Goal: Information Seeking & Learning: Get advice/opinions

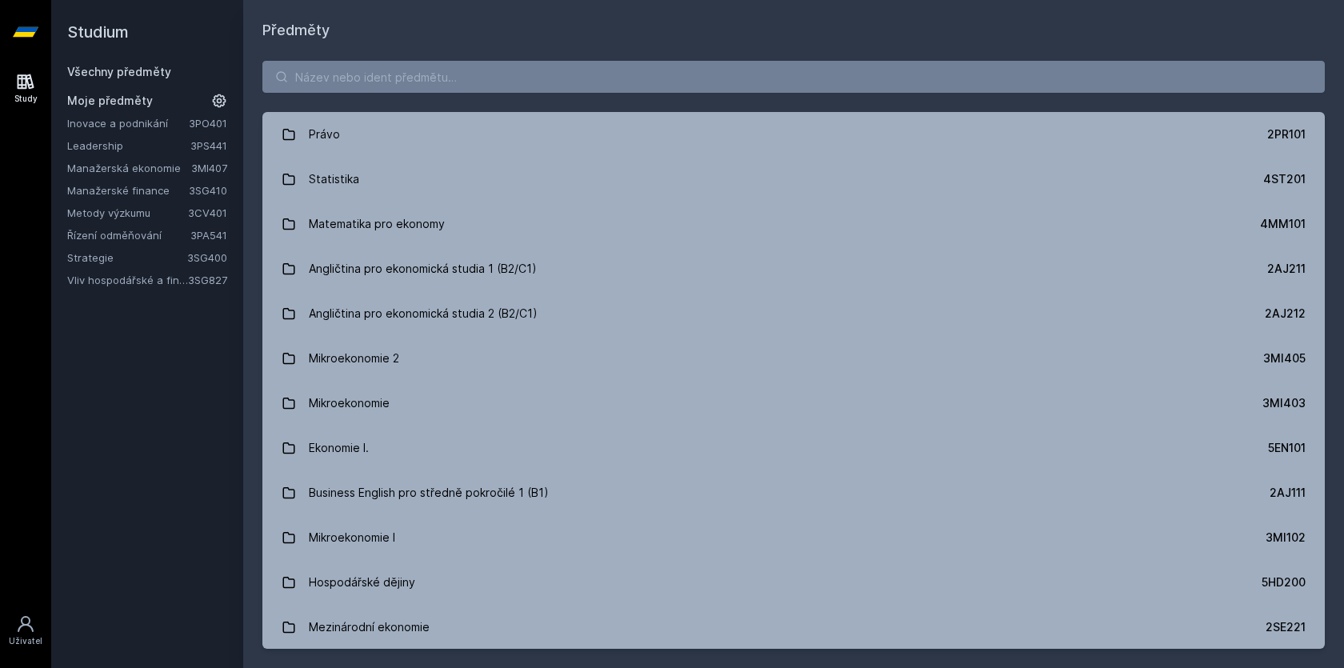
click at [126, 188] on link "Manažerské finance" at bounding box center [128, 190] width 122 height 16
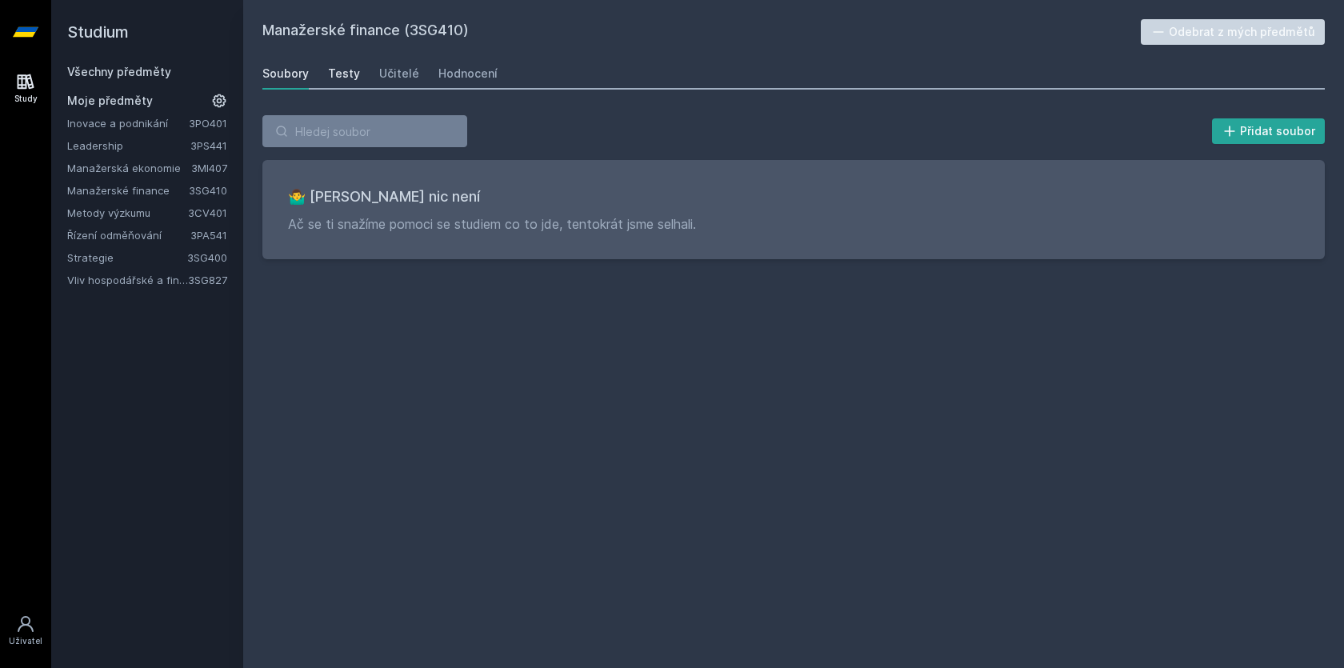
click at [336, 72] on div "Testy" at bounding box center [344, 74] width 32 height 16
click at [467, 70] on div "Hodnocení" at bounding box center [467, 74] width 59 height 16
click at [385, 66] on div "Učitelé" at bounding box center [399, 74] width 40 height 16
click at [332, 66] on div "Testy" at bounding box center [344, 74] width 32 height 16
click at [301, 65] on link "Soubory" at bounding box center [285, 74] width 46 height 32
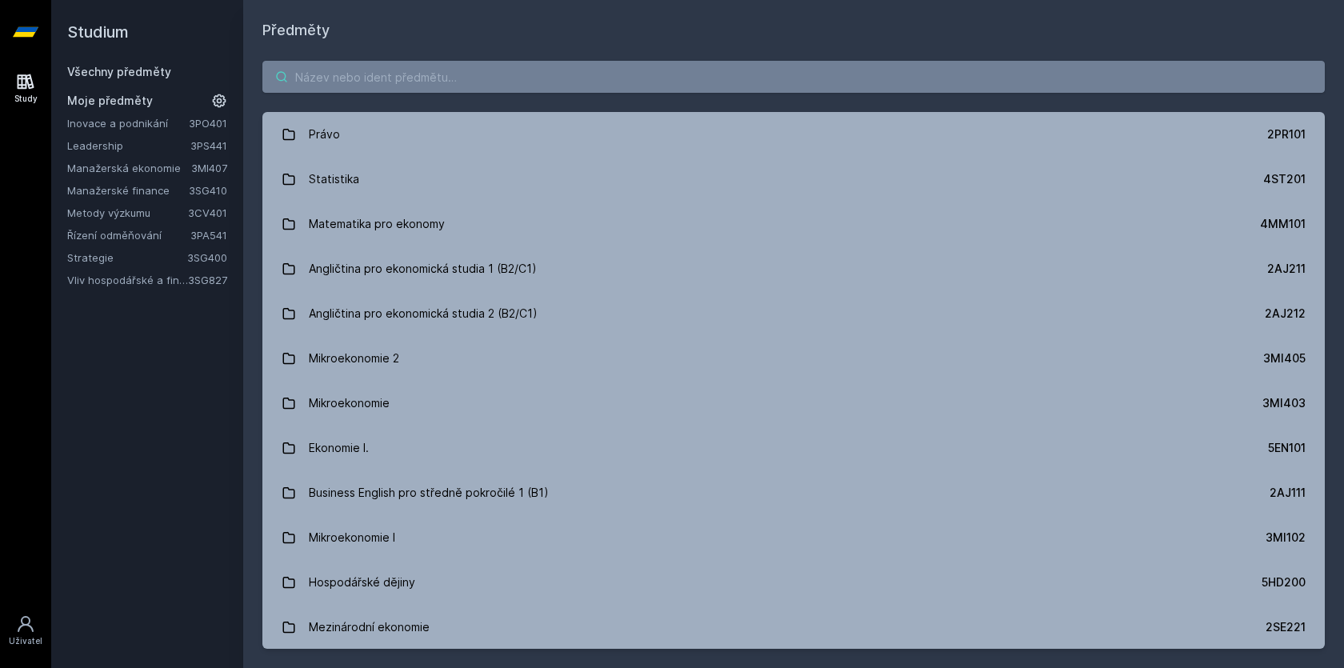
click at [378, 65] on input "search" at bounding box center [793, 77] width 1062 height 32
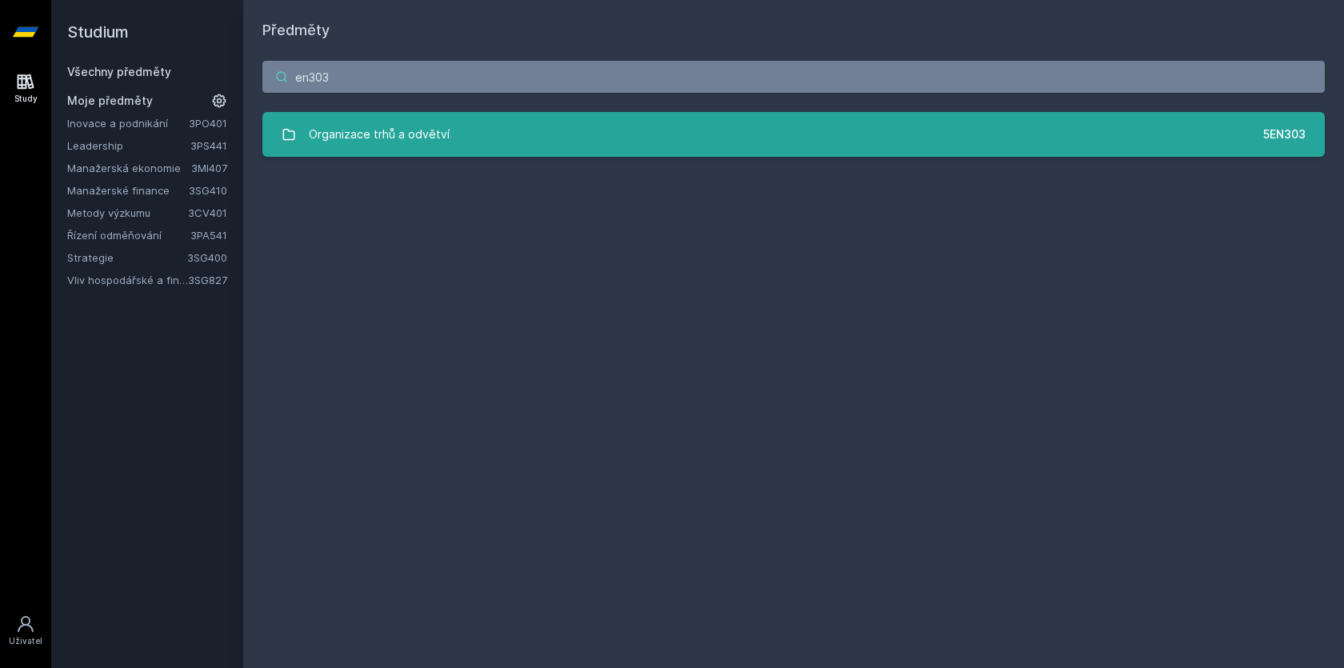
type input "en303"
click at [376, 137] on div "Organizace trhů a odvětví" at bounding box center [379, 134] width 141 height 32
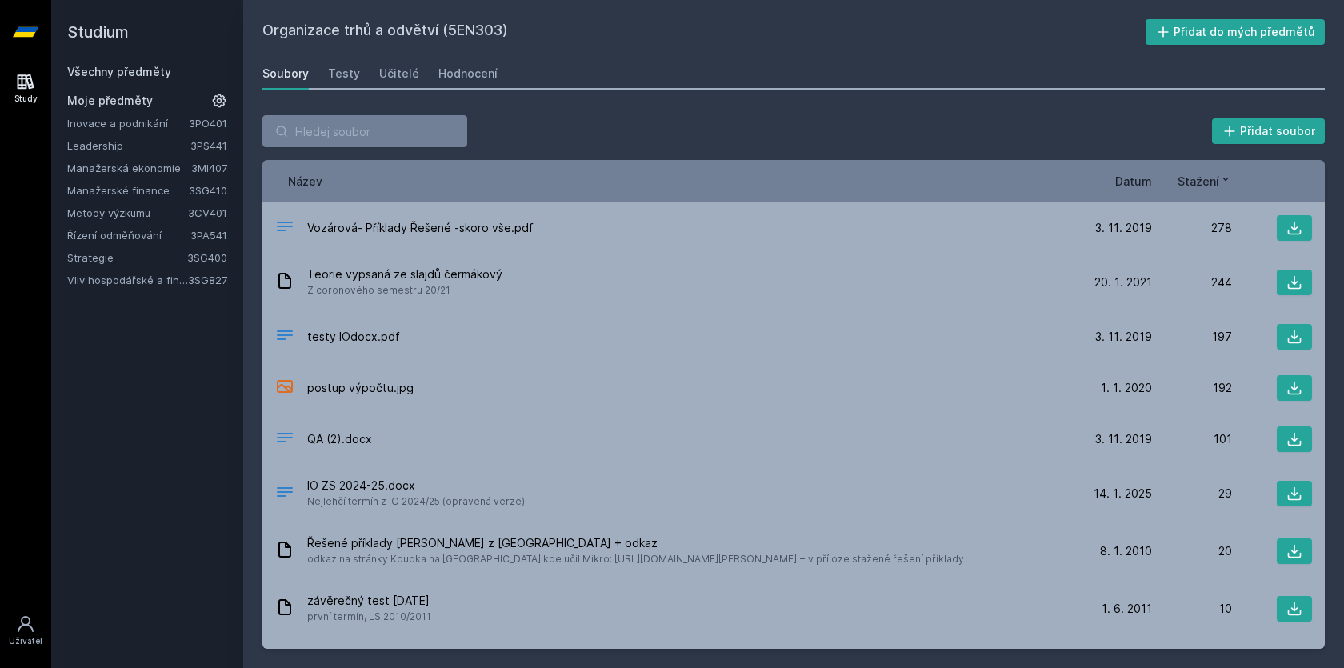
click at [1119, 181] on span "Datum" at bounding box center [1133, 181] width 37 height 17
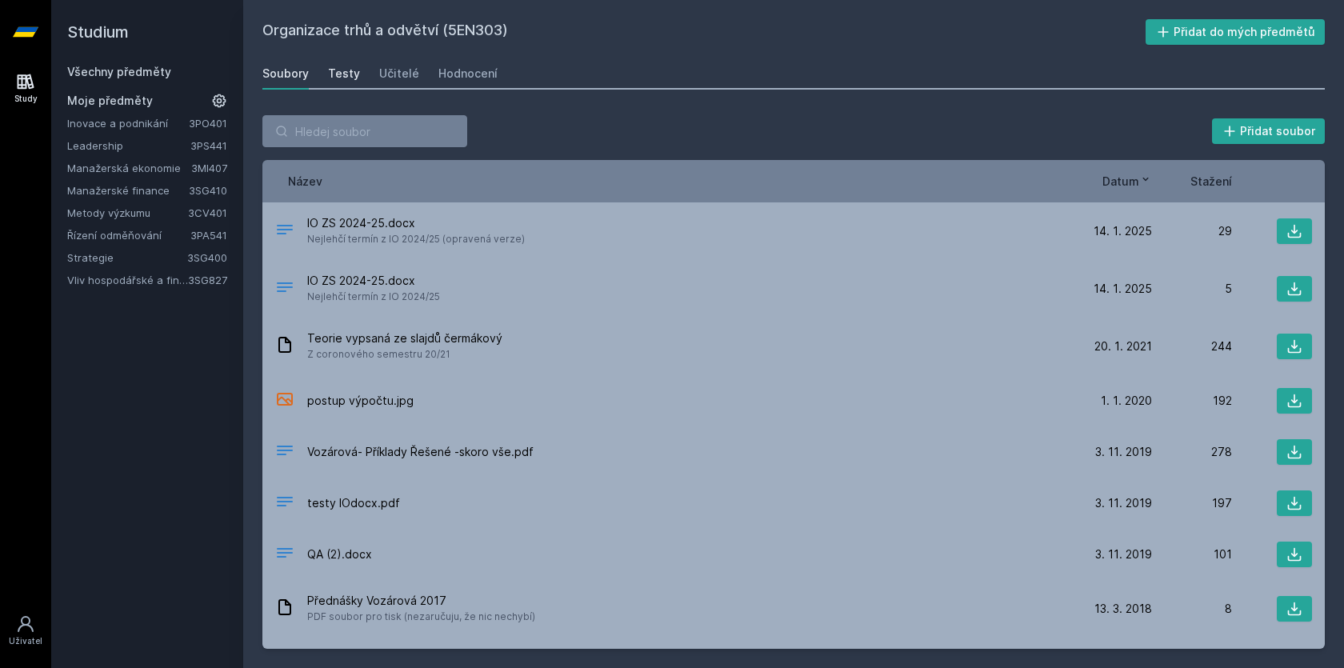
click at [334, 76] on div "Testy" at bounding box center [344, 74] width 32 height 16
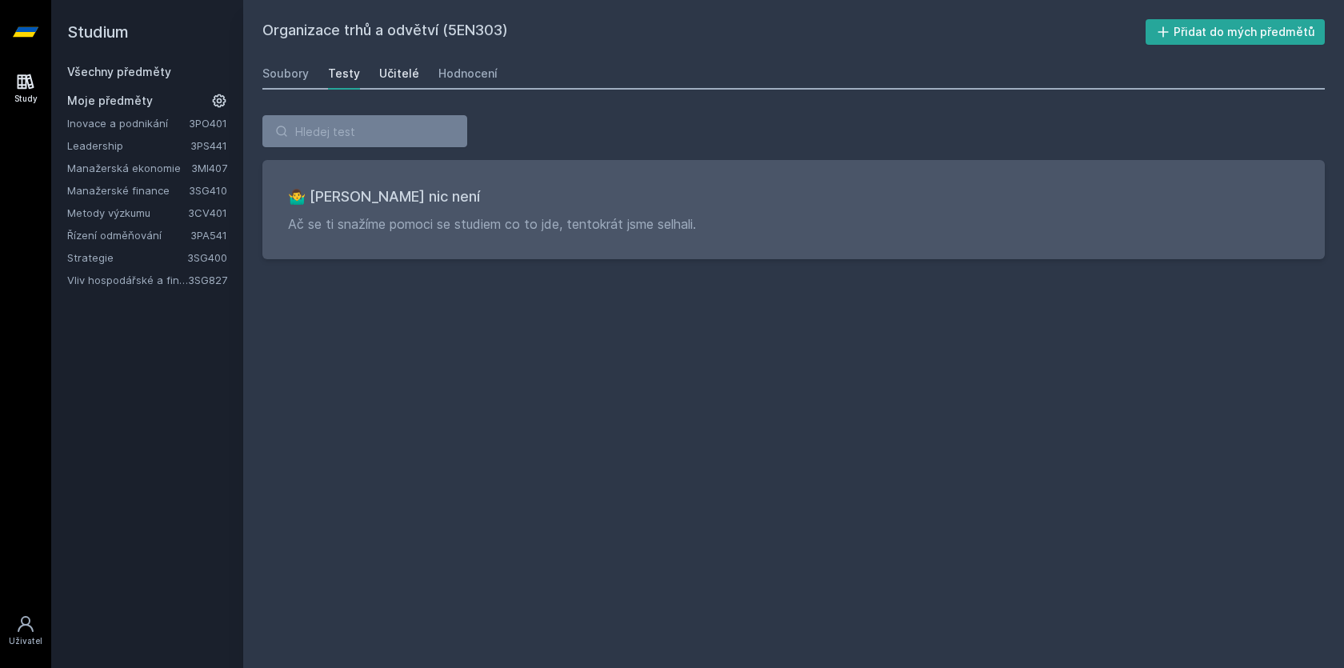
click at [386, 79] on div "Učitelé" at bounding box center [399, 74] width 40 height 16
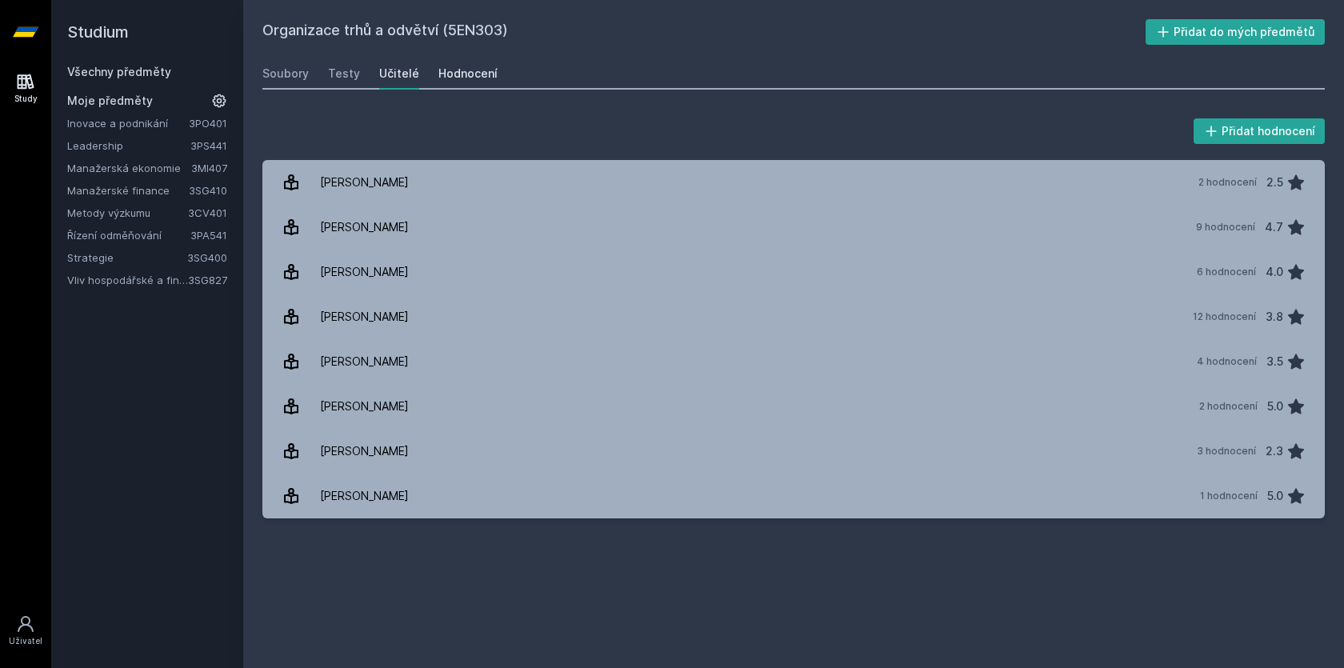
click at [446, 69] on div "Hodnocení" at bounding box center [467, 74] width 59 height 16
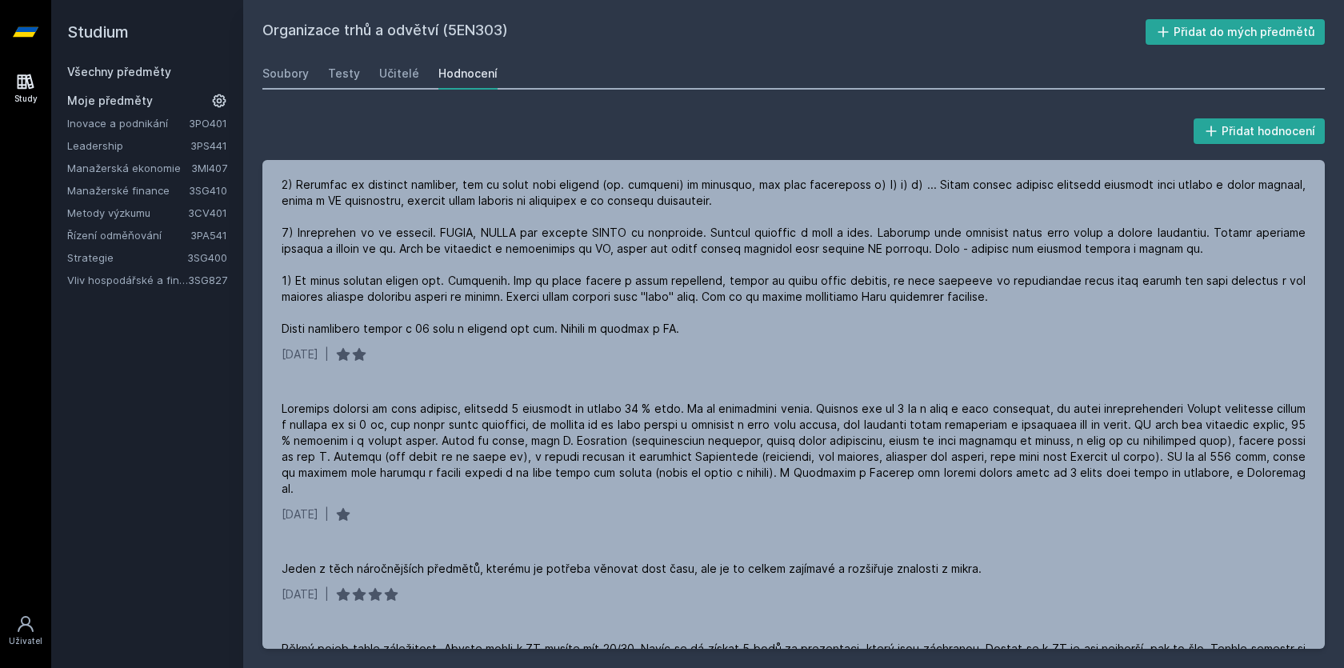
scroll to position [336, 0]
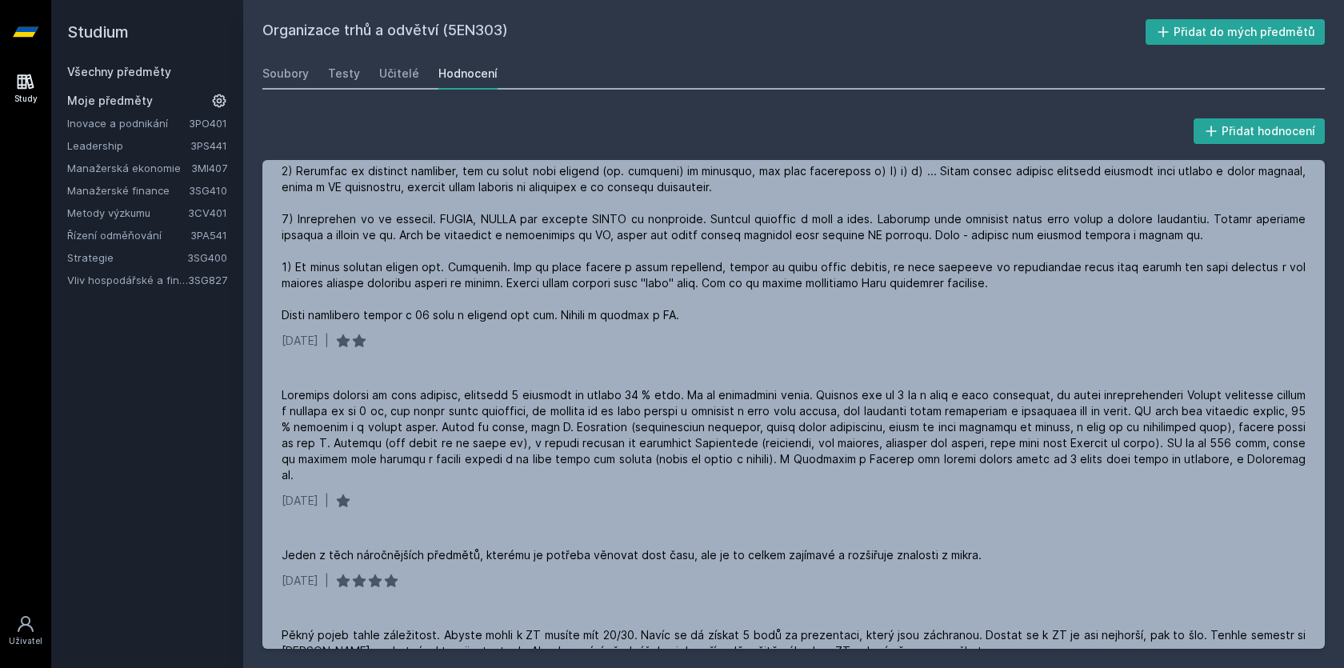
click at [116, 77] on link "Všechny předměty" at bounding box center [119, 72] width 104 height 14
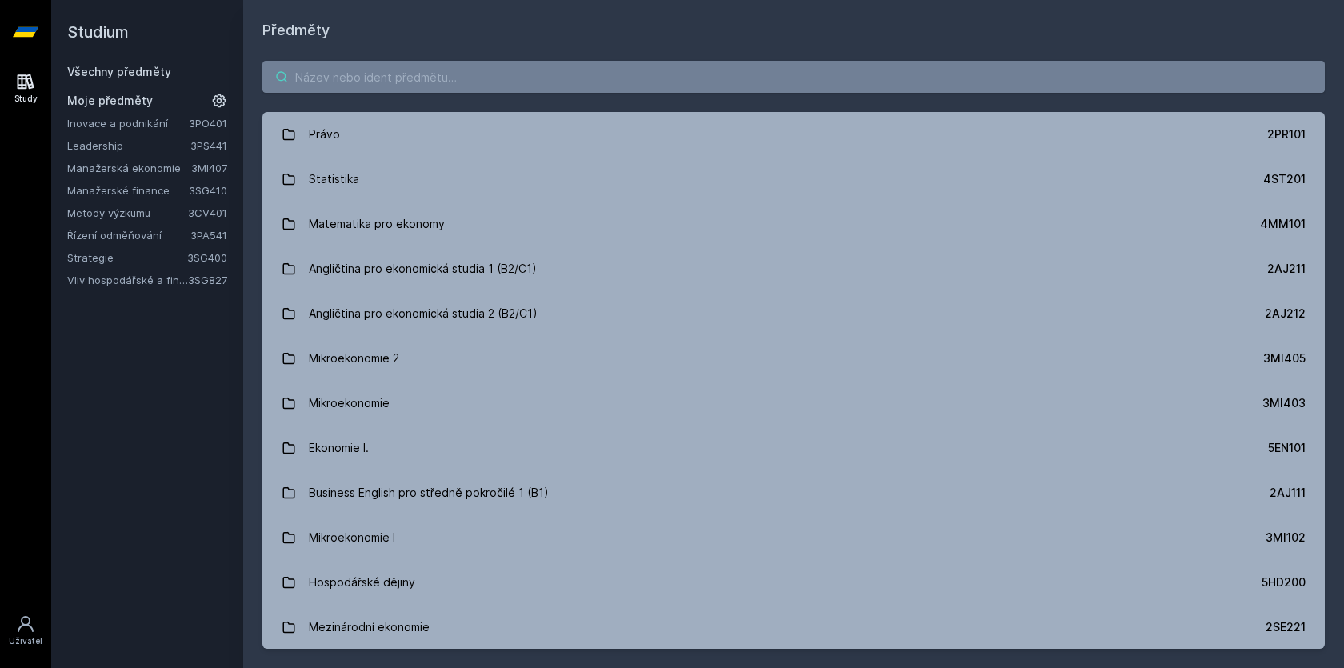
click at [329, 74] on input "search" at bounding box center [793, 77] width 1062 height 32
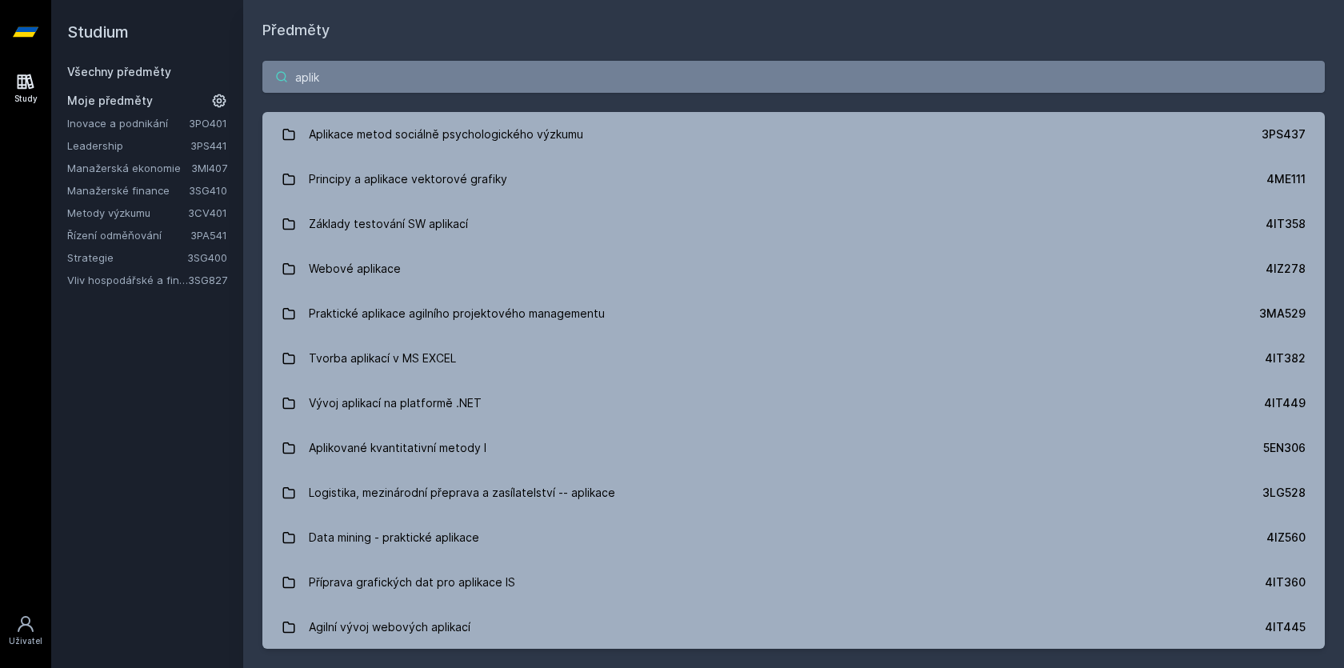
type input "apliko"
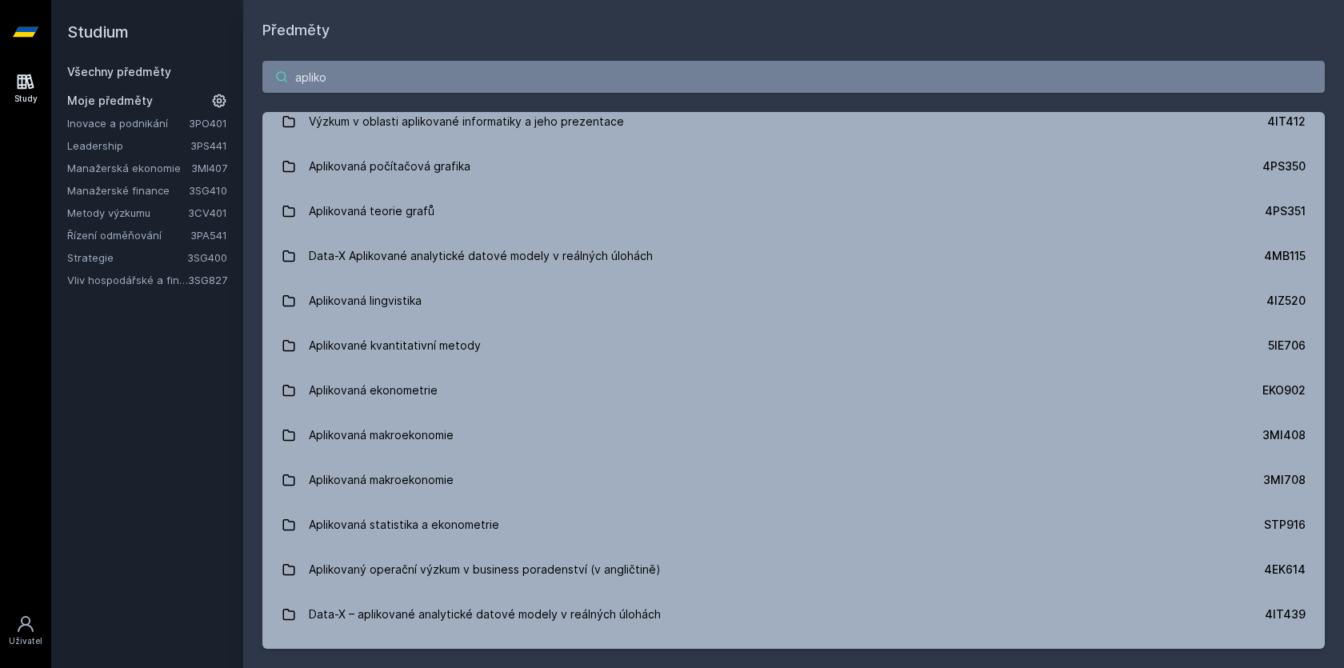
scroll to position [494, 0]
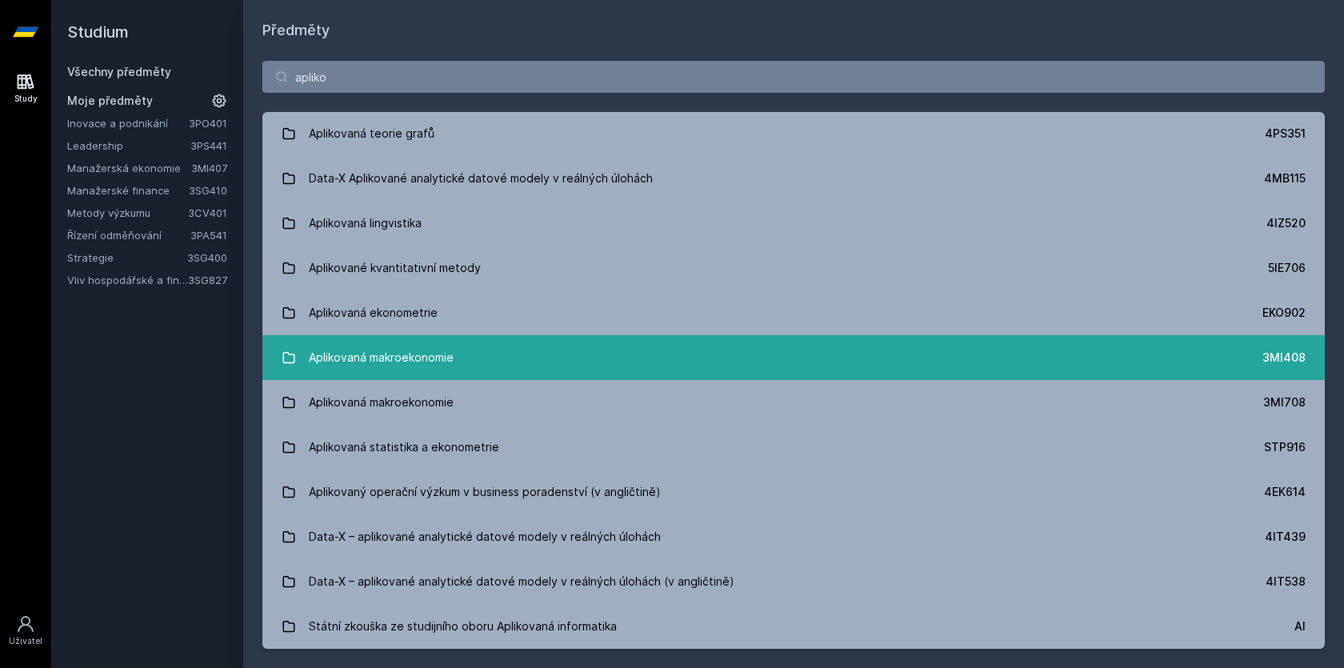
click at [450, 361] on div "Aplikovaná makroekonomie" at bounding box center [381, 358] width 145 height 32
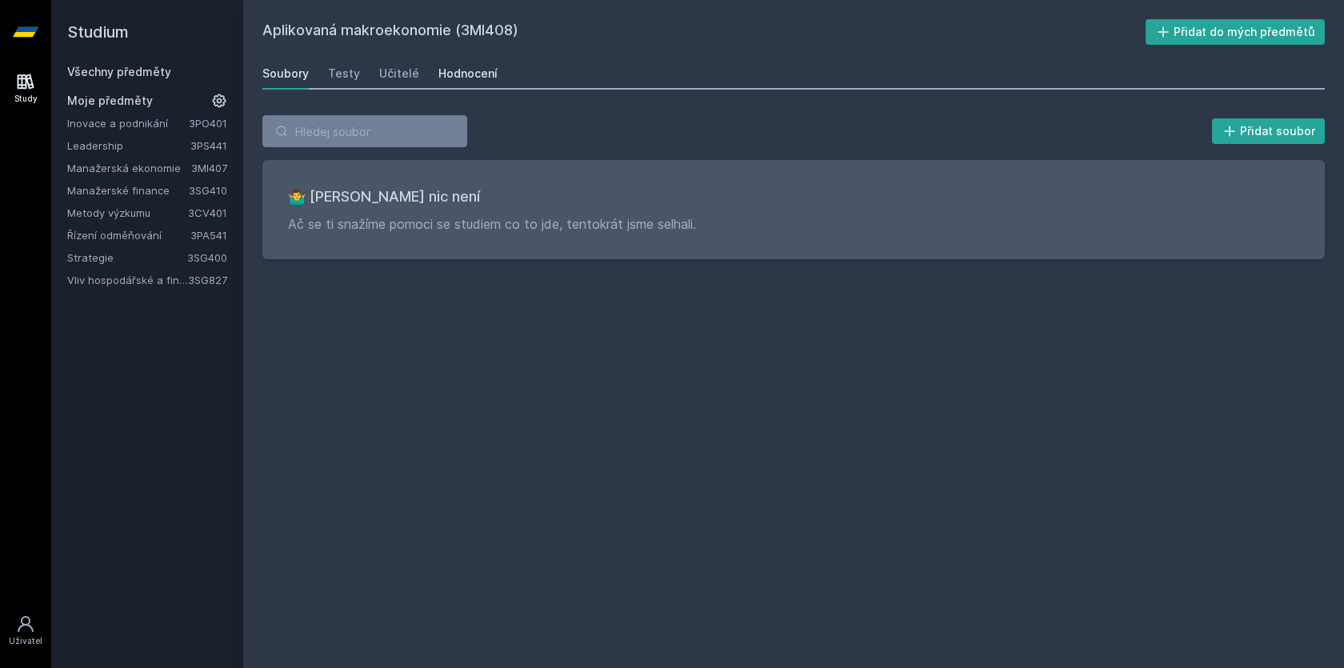
click at [476, 69] on div "Hodnocení" at bounding box center [467, 74] width 59 height 16
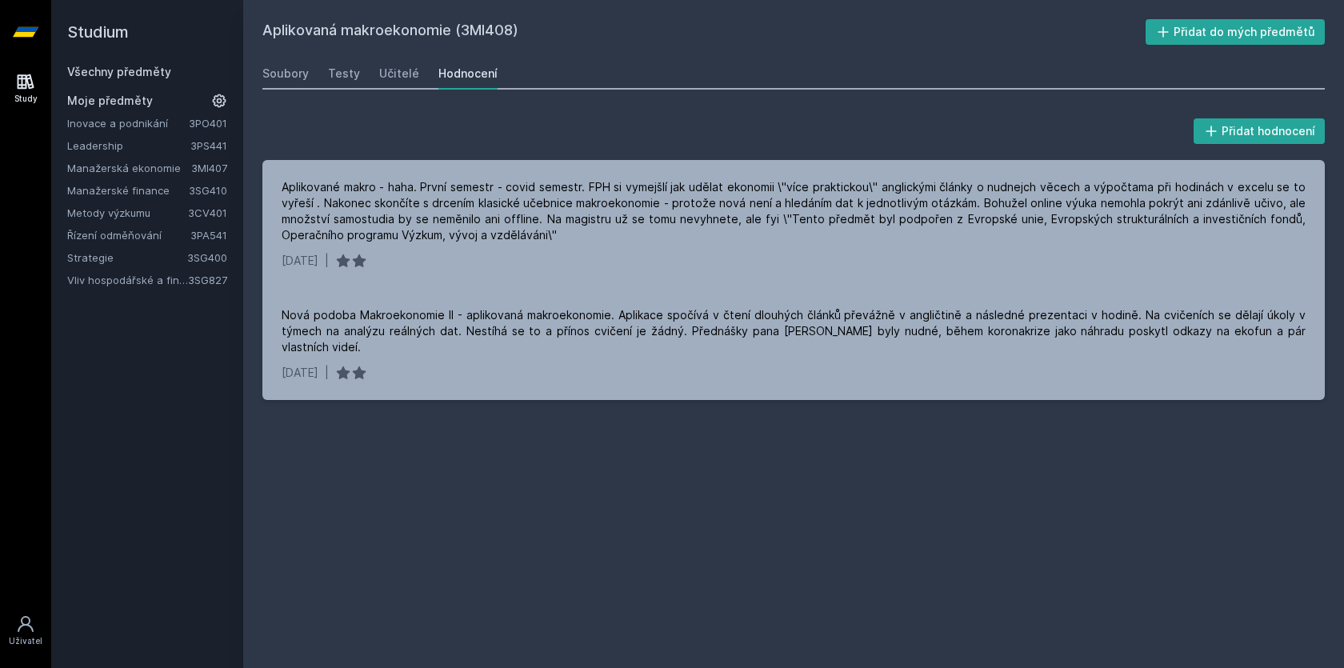
click at [138, 239] on link "Řízení odměňování" at bounding box center [128, 235] width 123 height 16
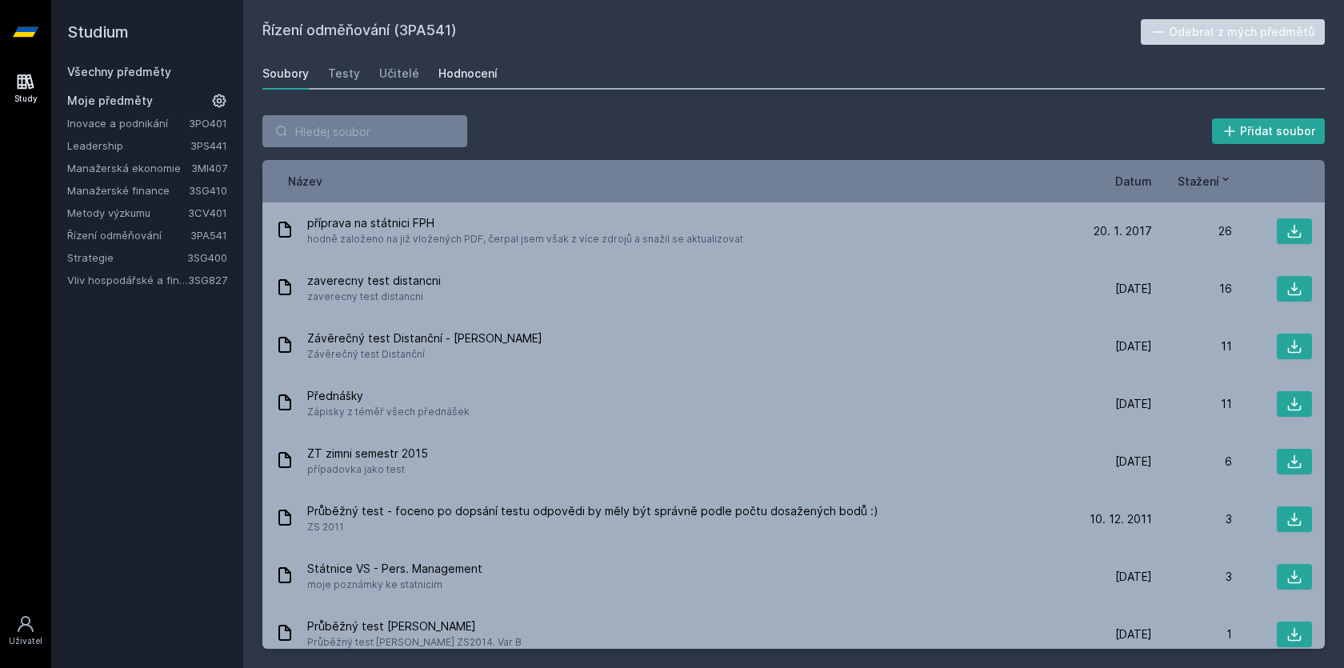
click at [470, 74] on div "Hodnocení" at bounding box center [467, 74] width 59 height 16
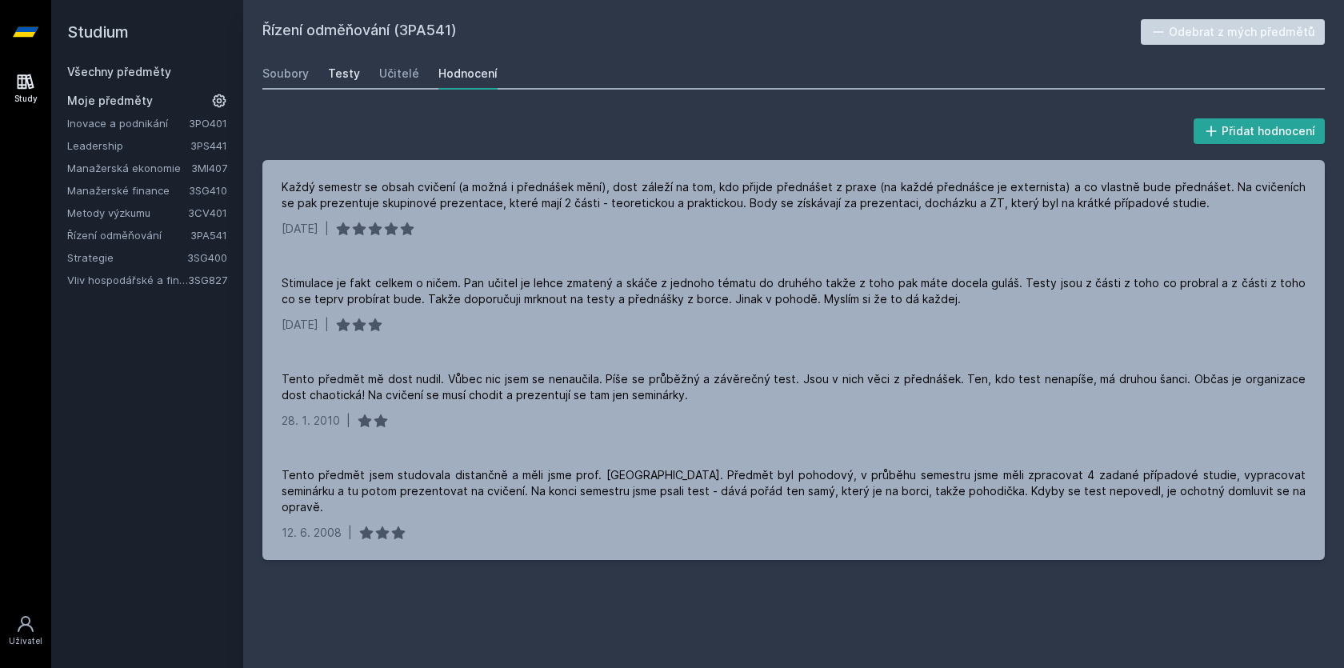
click at [352, 87] on link "Testy" at bounding box center [344, 74] width 32 height 32
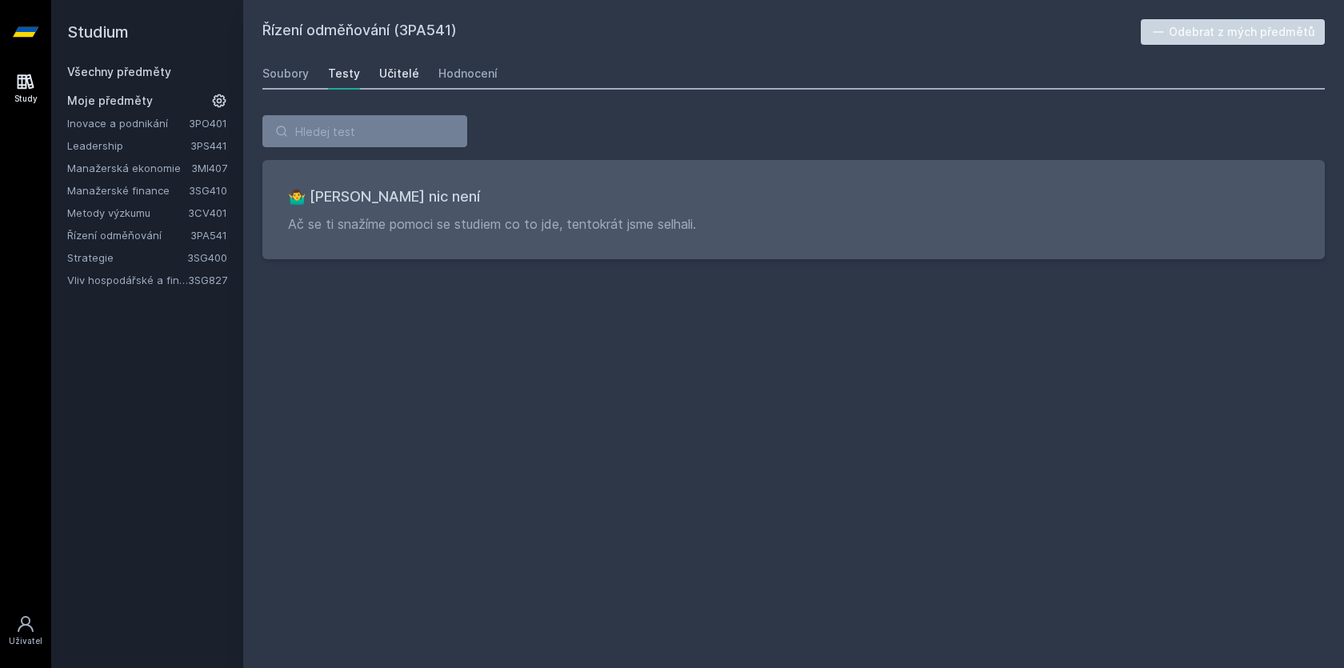
click at [379, 83] on link "Učitelé" at bounding box center [399, 74] width 40 height 32
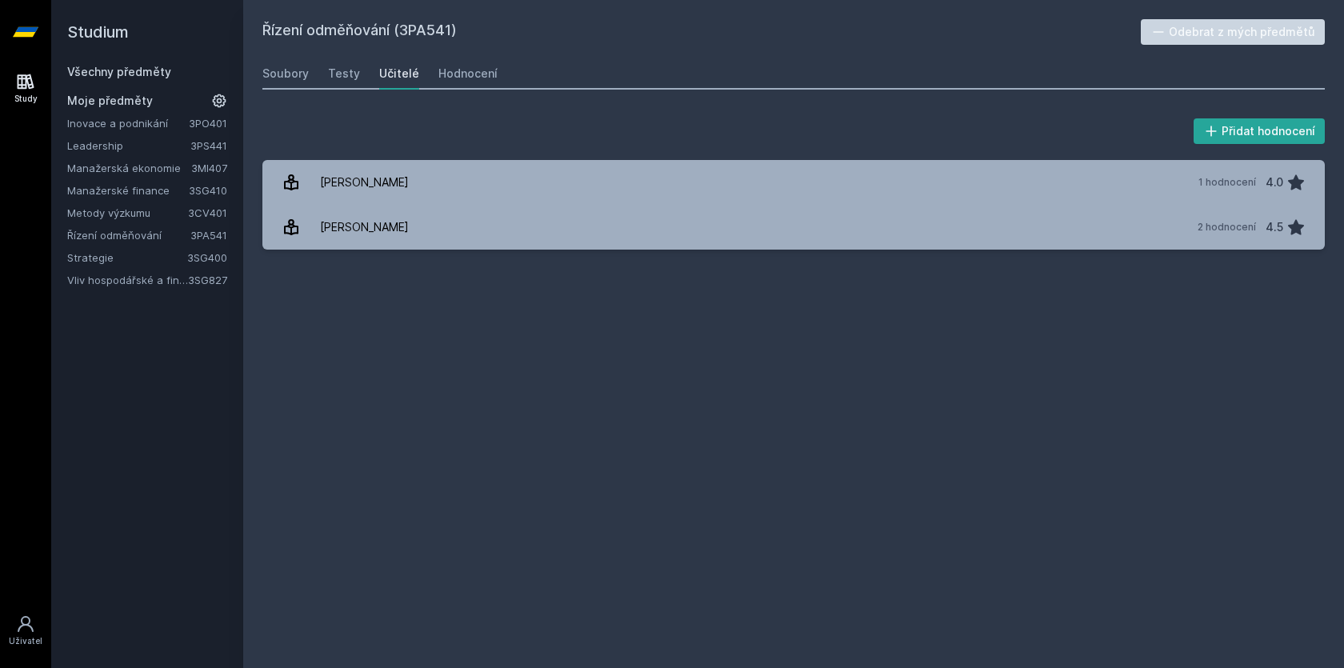
click at [165, 285] on link "Vliv hospodářské a finanční kriminality na hodnotu a strategii firmy" at bounding box center [127, 280] width 121 height 16
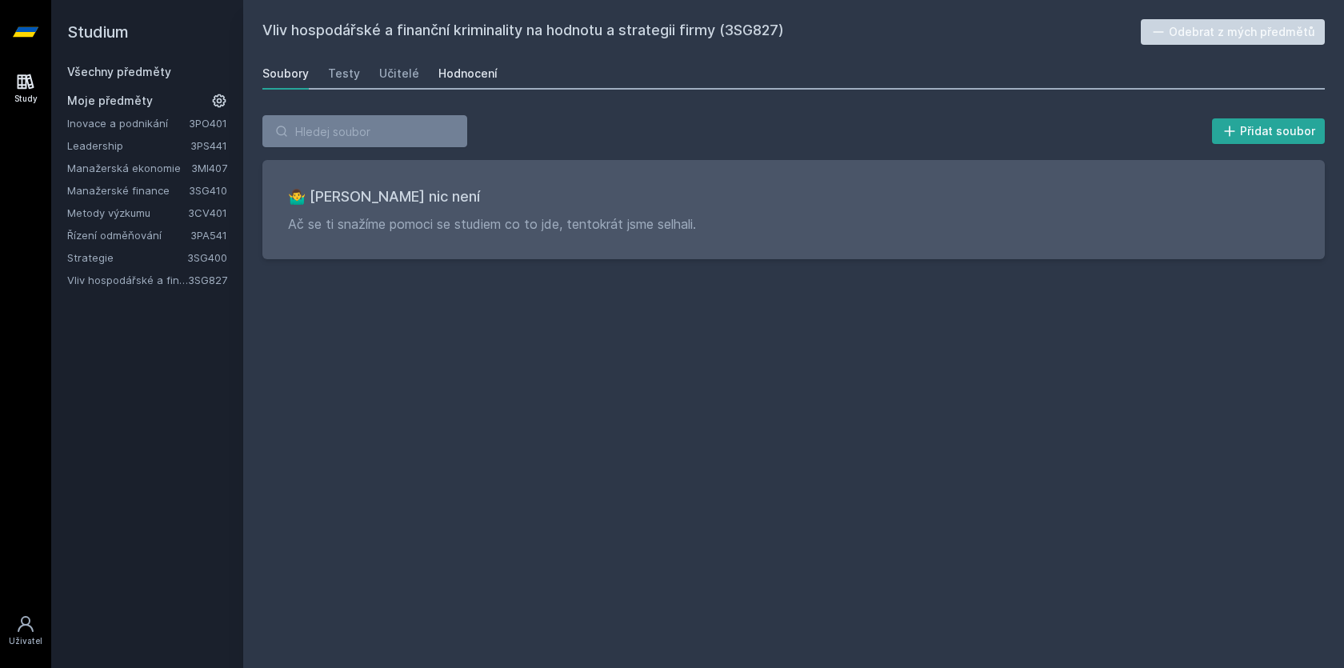
click at [472, 76] on div "Hodnocení" at bounding box center [467, 74] width 59 height 16
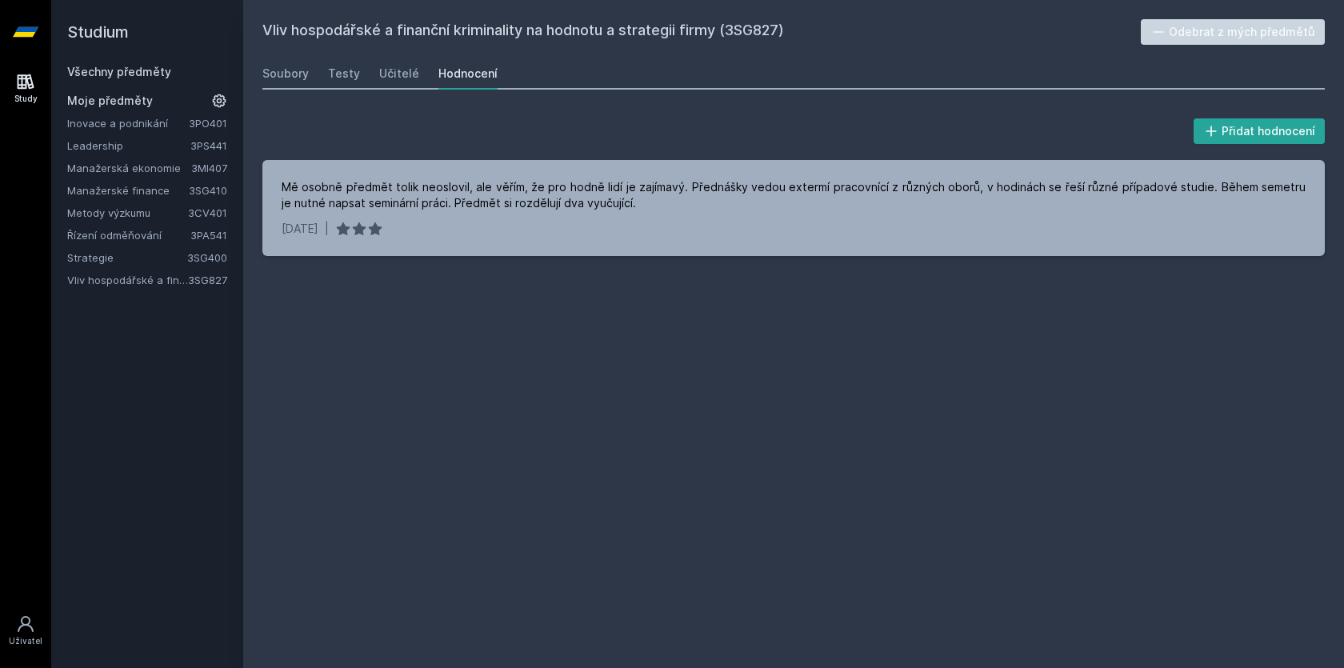
click at [174, 238] on link "Řízení odměňování" at bounding box center [128, 235] width 123 height 16
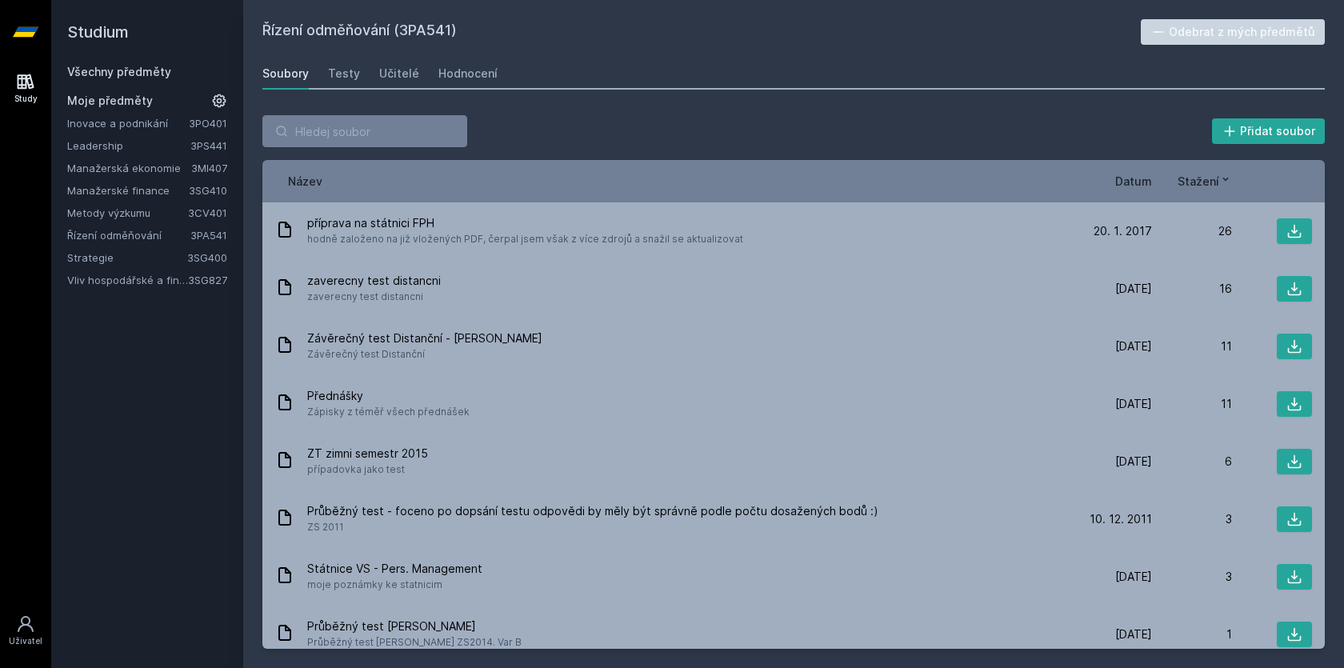
click at [1138, 172] on div "Název Datum Stažení" at bounding box center [793, 181] width 1062 height 42
click at [1136, 175] on span "Datum" at bounding box center [1133, 181] width 37 height 17
click at [124, 149] on link "Leadership" at bounding box center [128, 146] width 123 height 16
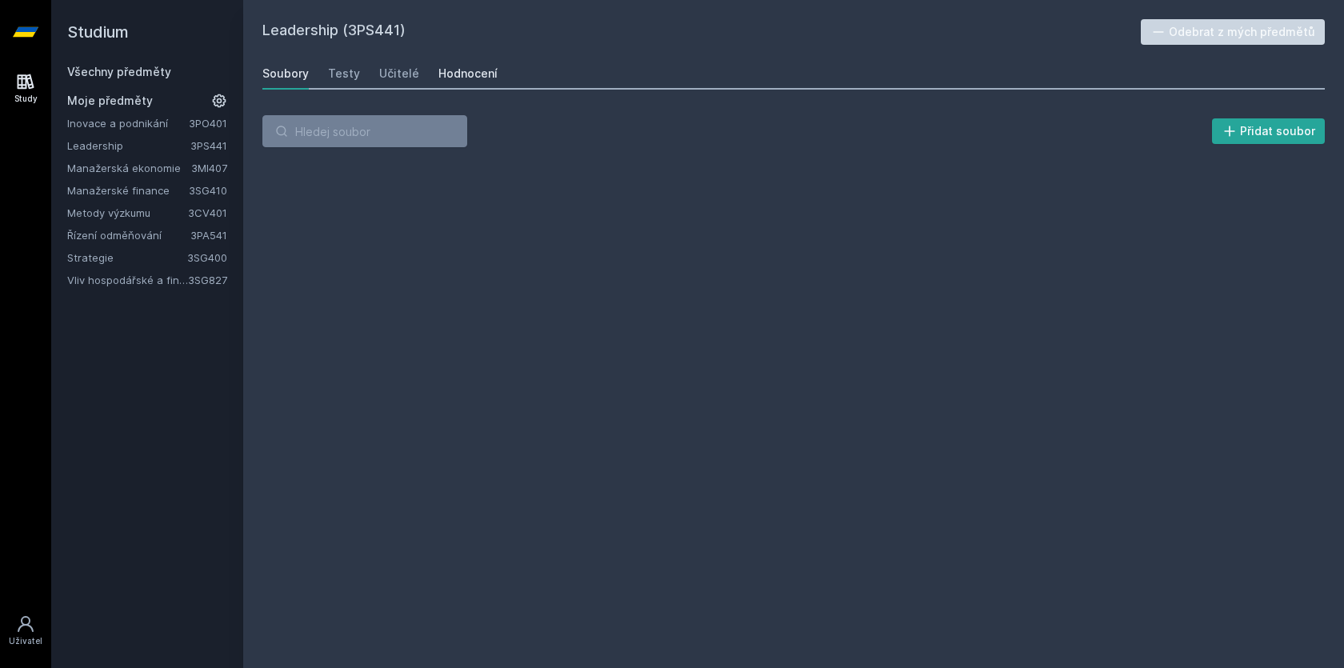
click at [489, 73] on div "Hodnocení" at bounding box center [467, 74] width 59 height 16
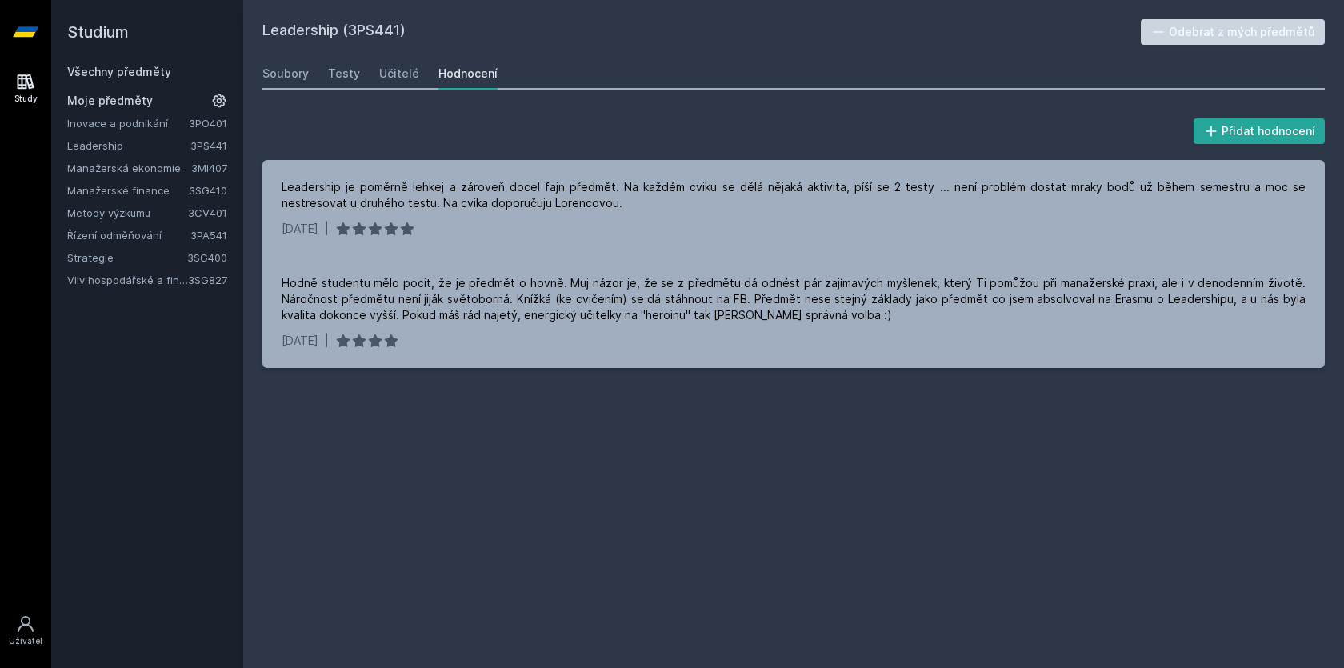
click at [151, 190] on link "Manažerské finance" at bounding box center [128, 190] width 122 height 16
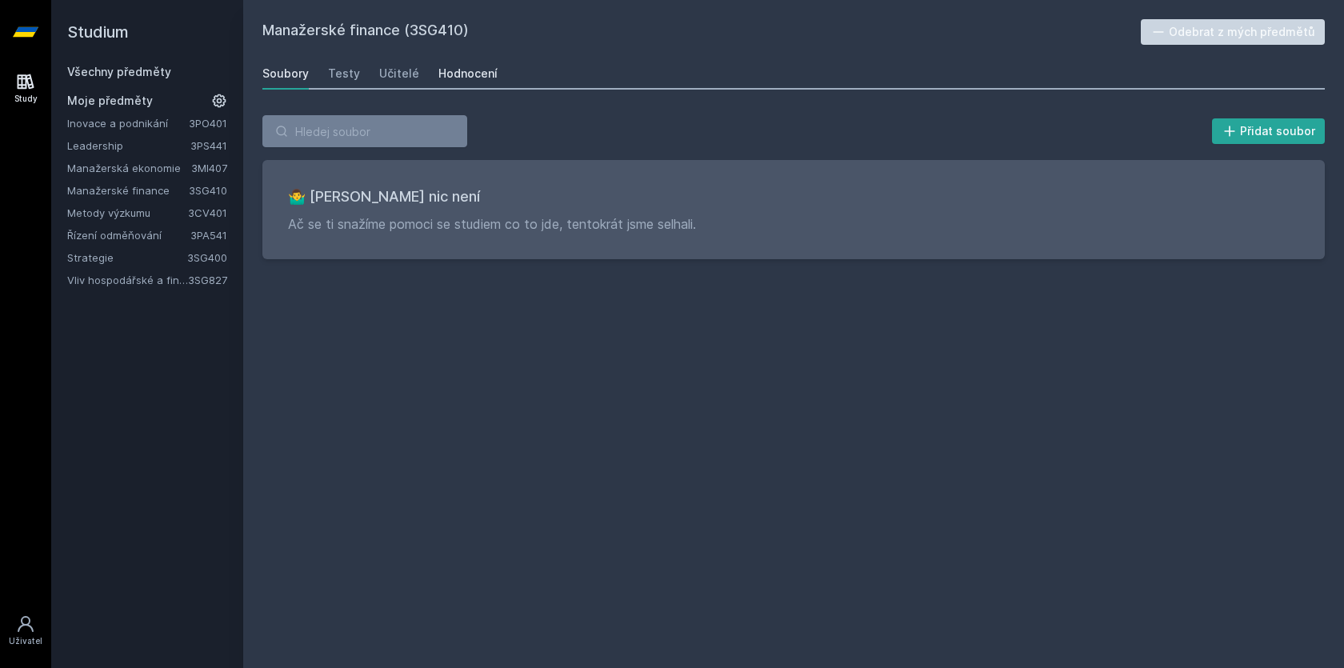
click at [459, 78] on div "Hodnocení" at bounding box center [467, 74] width 59 height 16
click at [145, 162] on link "Manažerská ekonomie" at bounding box center [129, 168] width 124 height 16
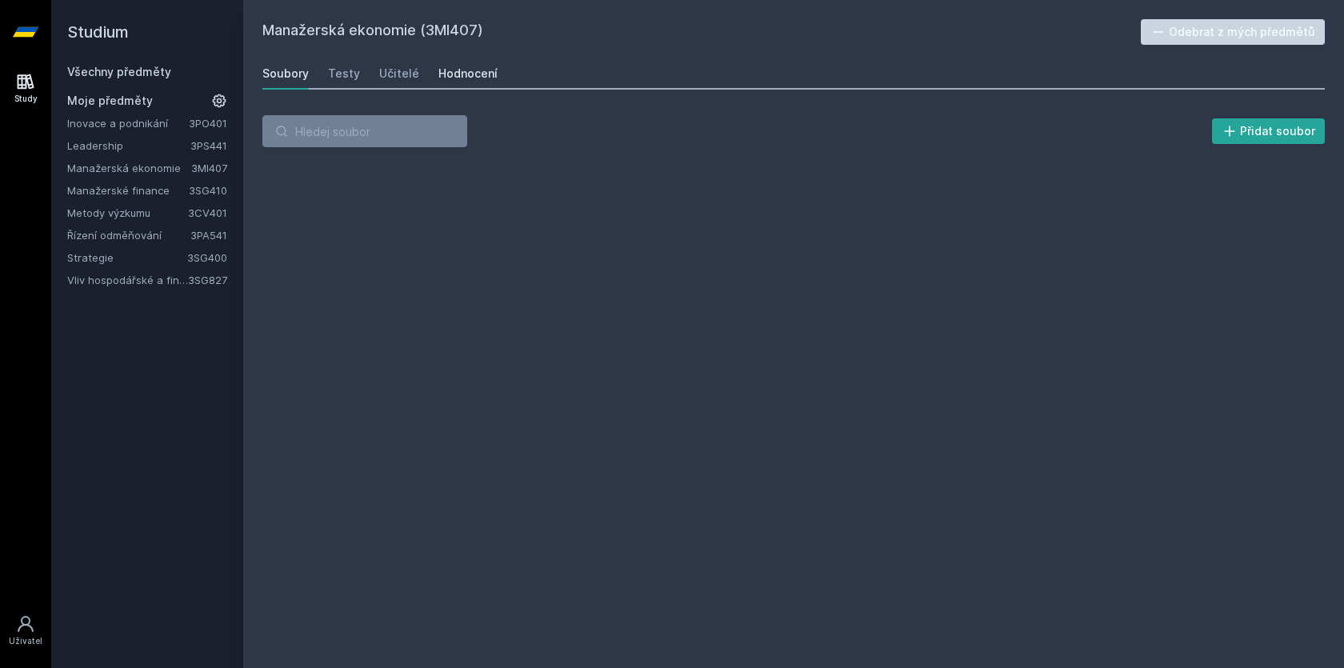
click at [488, 74] on div "Hodnocení" at bounding box center [467, 74] width 59 height 16
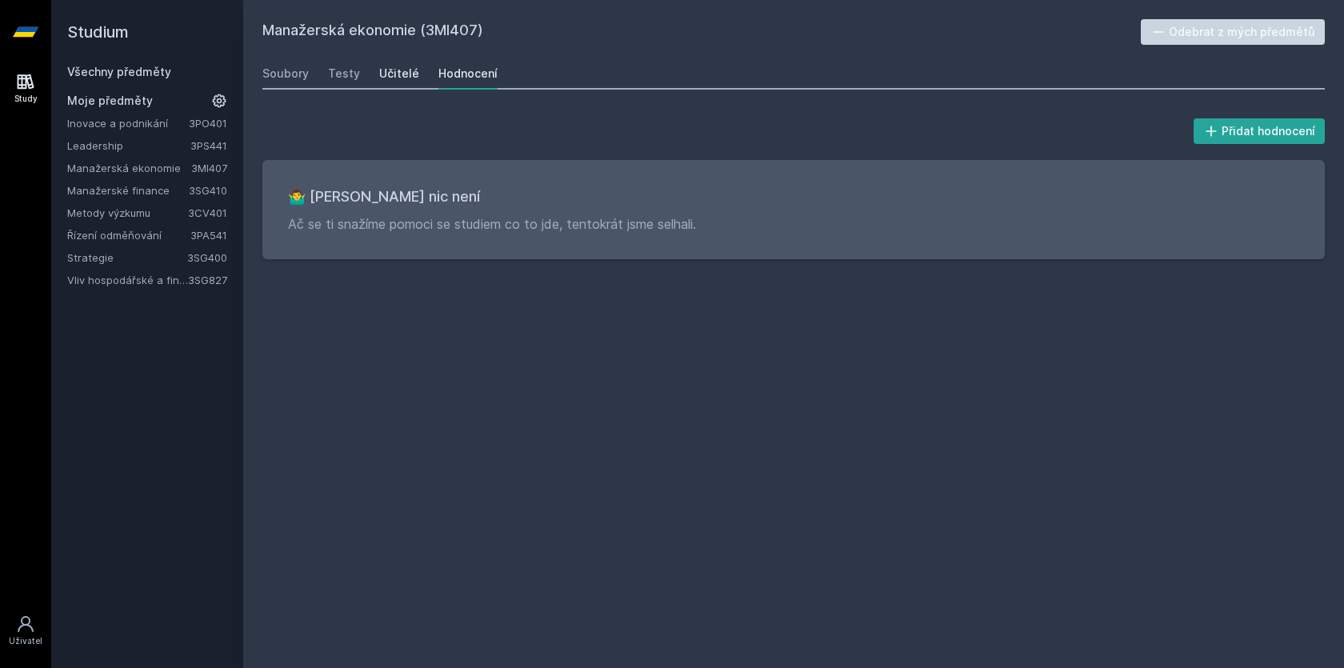
click at [387, 75] on div "Učitelé" at bounding box center [399, 74] width 40 height 16
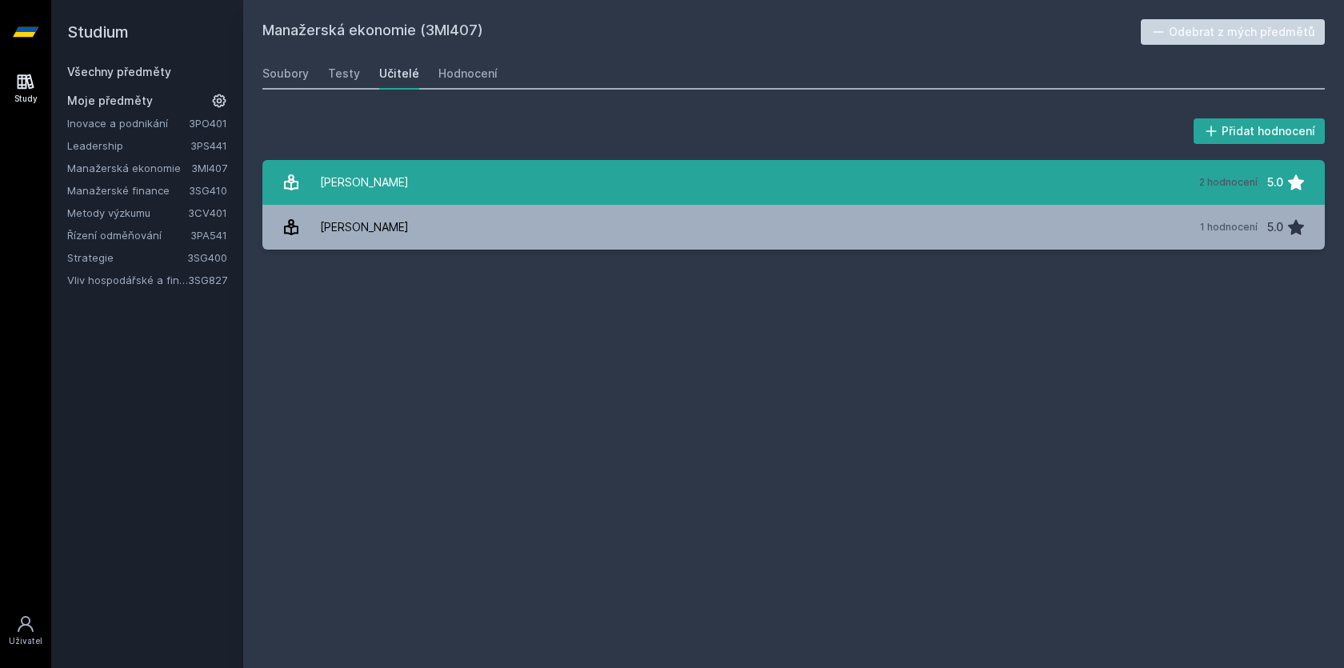
click at [490, 190] on link "[PERSON_NAME] 2 hodnocení 5.0" at bounding box center [793, 182] width 1062 height 45
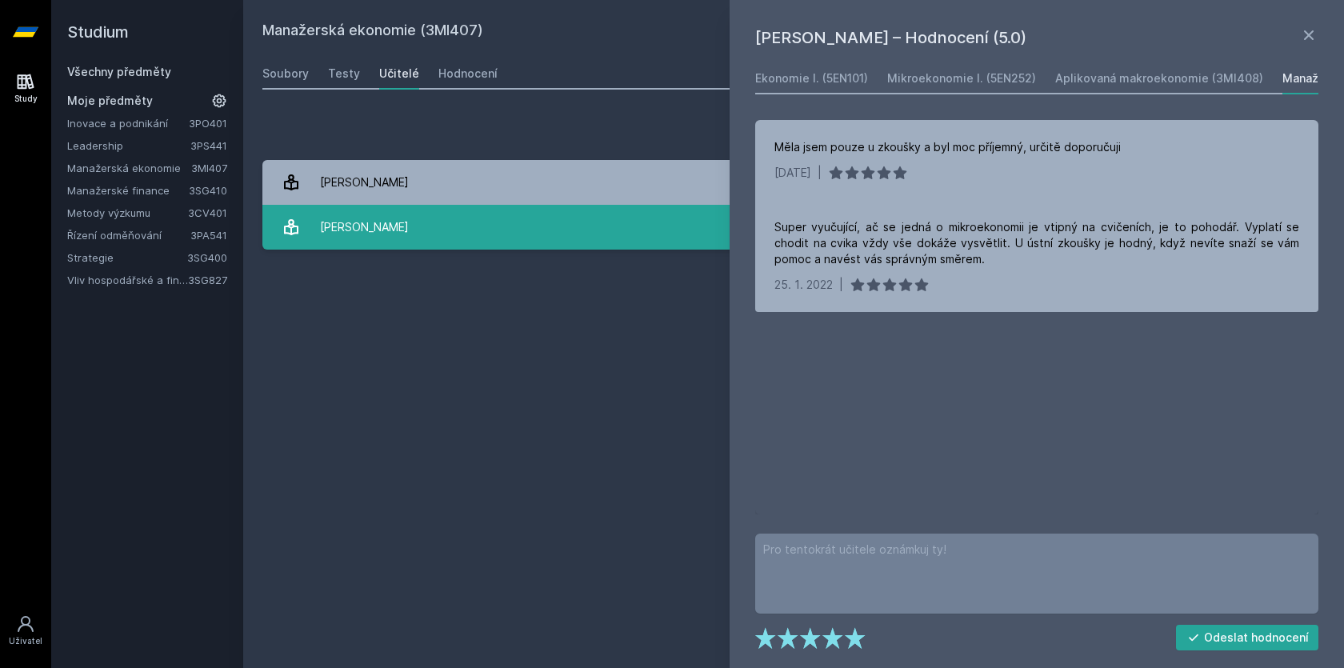
click at [489, 218] on link "[PERSON_NAME] 1 hodnocení 5.0" at bounding box center [793, 227] width 1062 height 45
